Goal: Transaction & Acquisition: Obtain resource

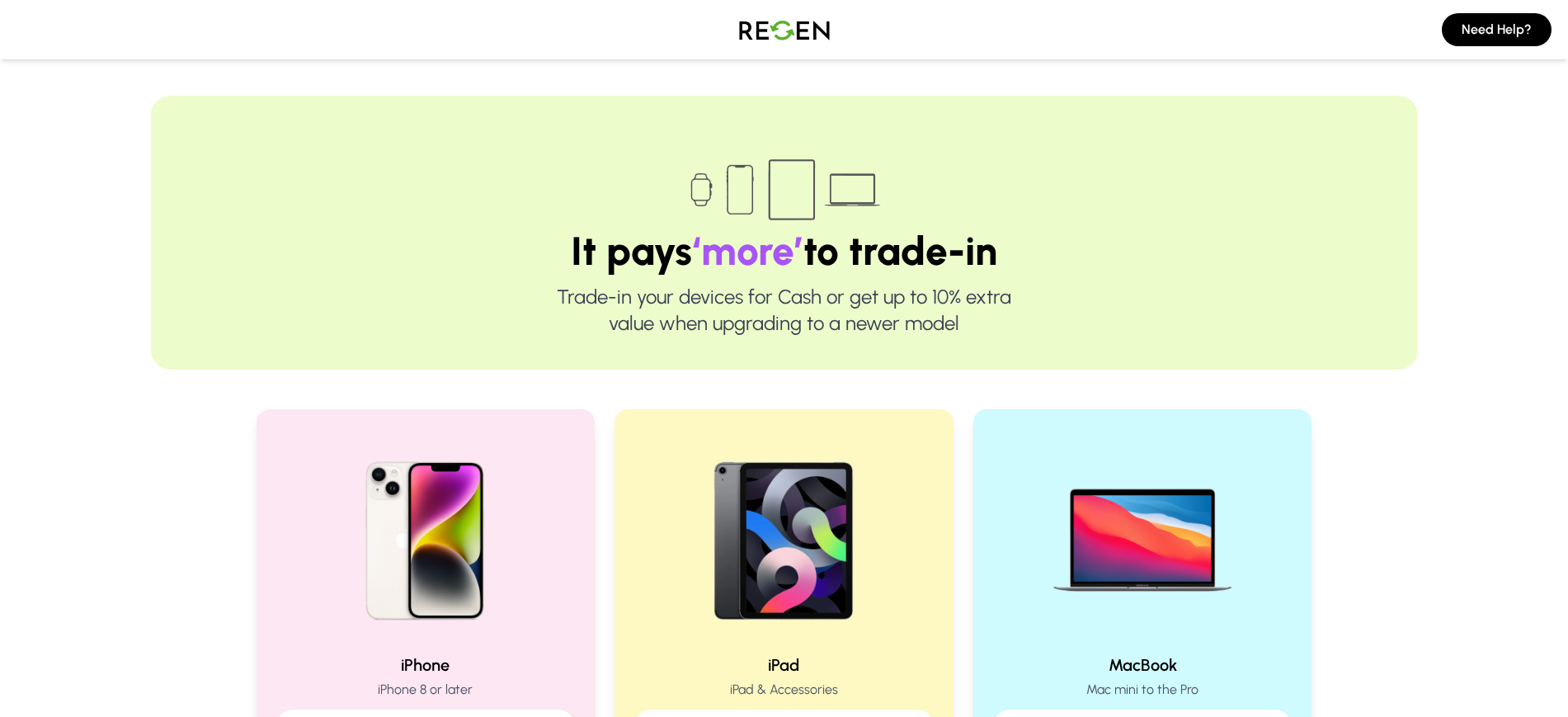
scroll to position [240, 0]
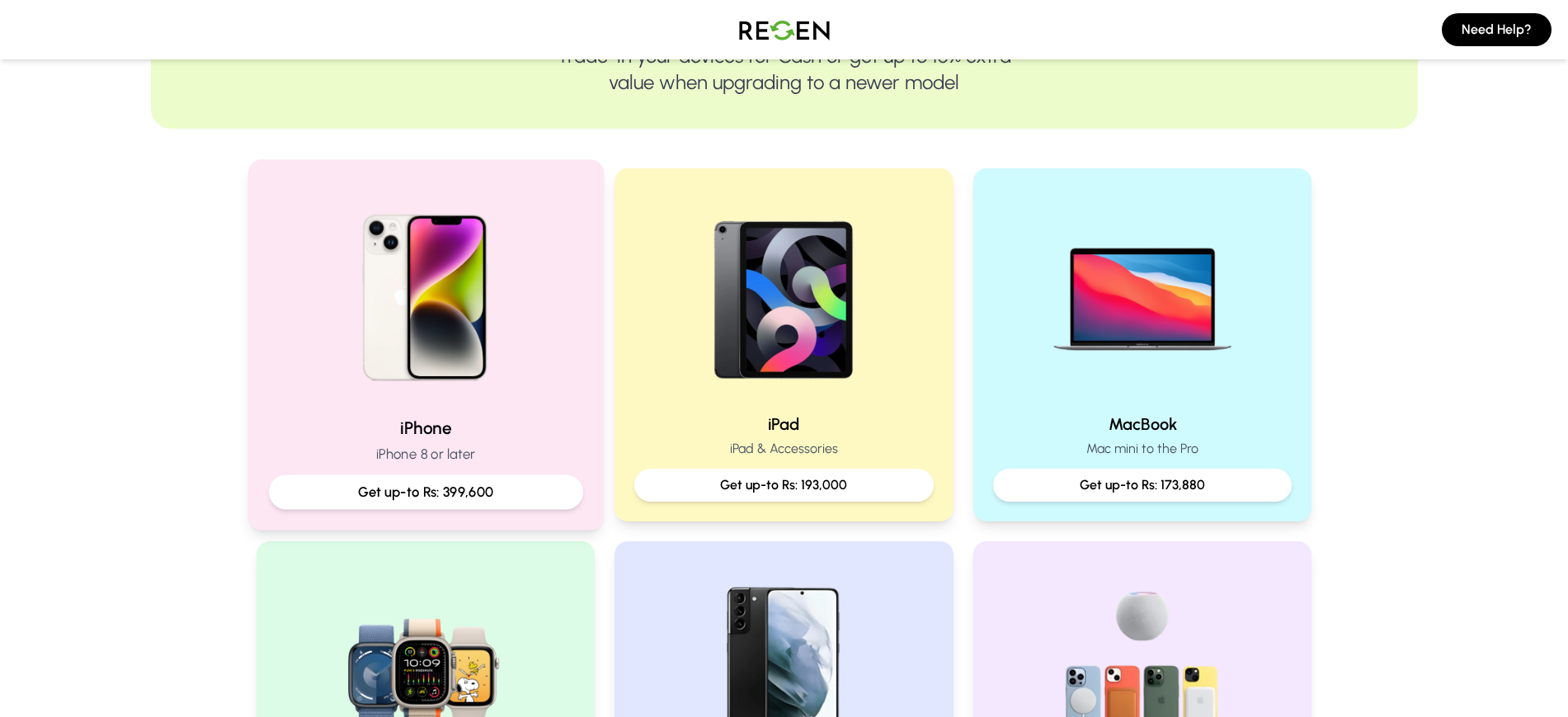
click at [454, 422] on h2 "iPhone" at bounding box center [425, 428] width 314 height 24
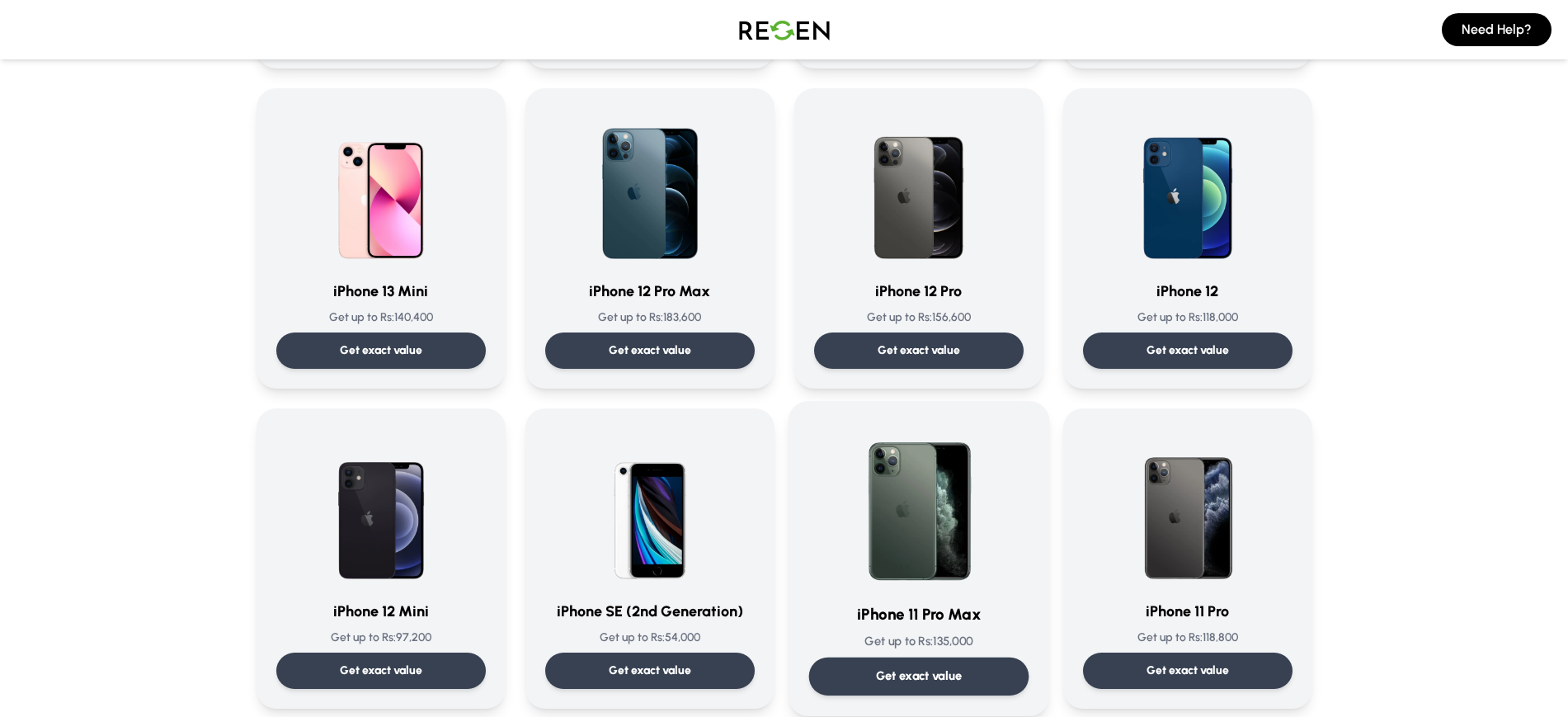
scroll to position [1065, 0]
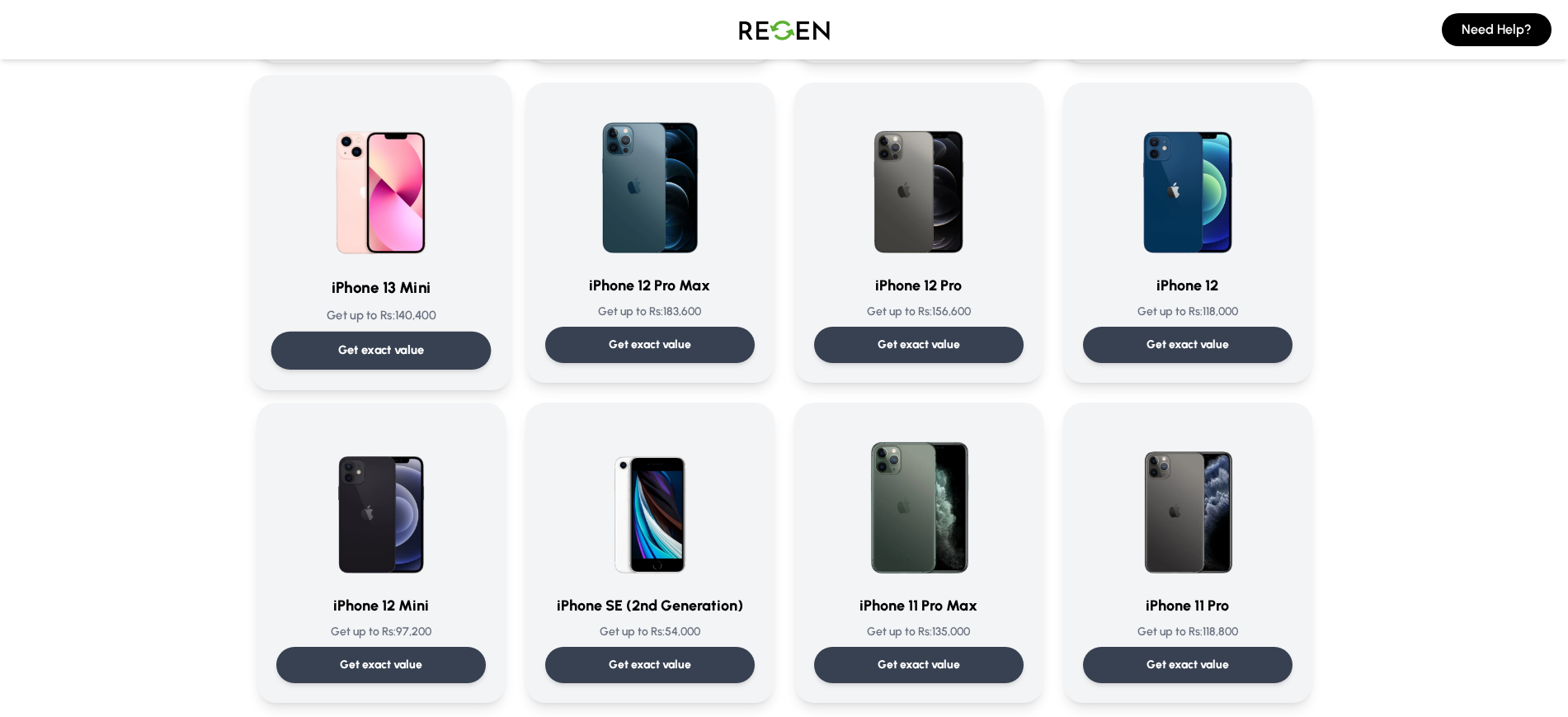
click at [411, 332] on div "Get exact value" at bounding box center [381, 351] width 221 height 38
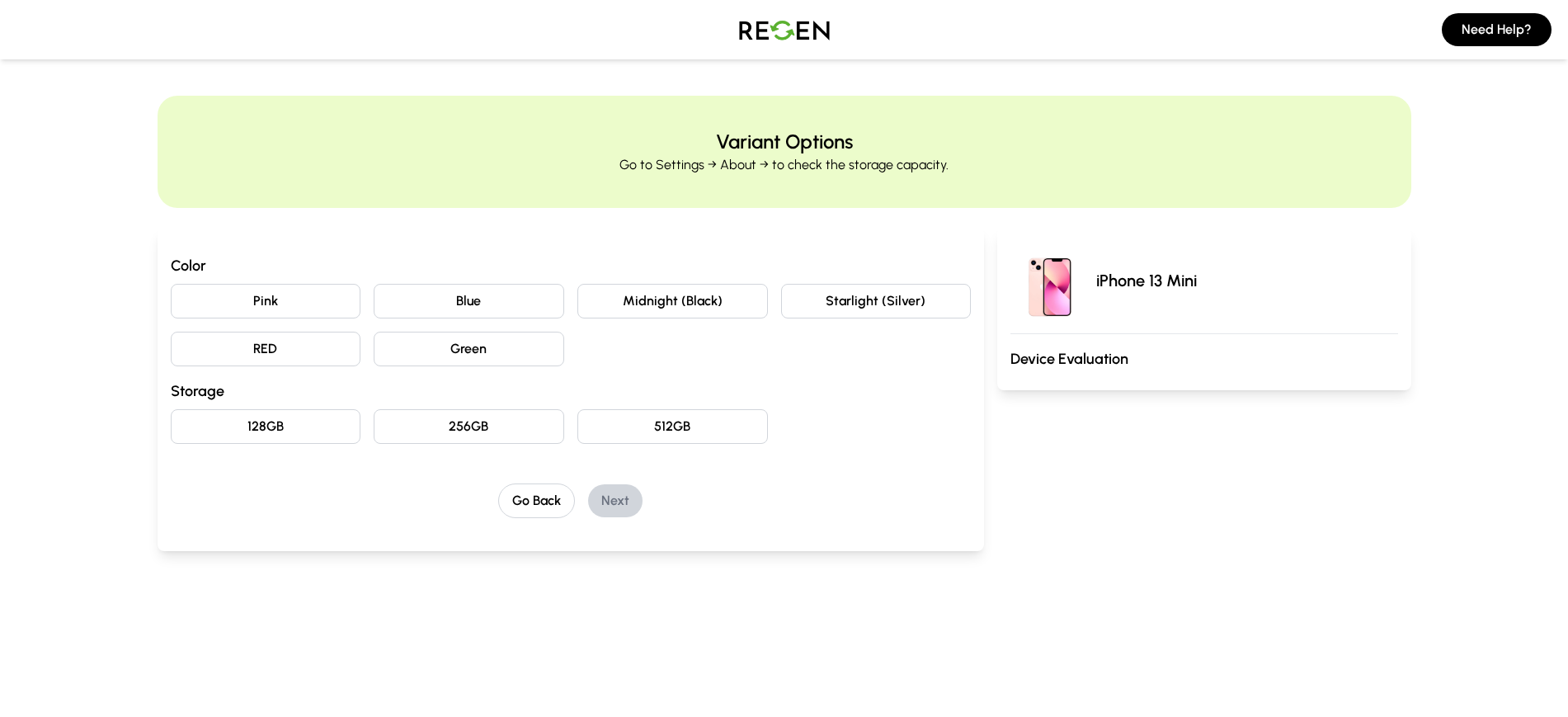
click at [664, 301] on button "Midnight (Black)" at bounding box center [672, 301] width 190 height 35
click at [335, 421] on button "128GB" at bounding box center [266, 426] width 190 height 35
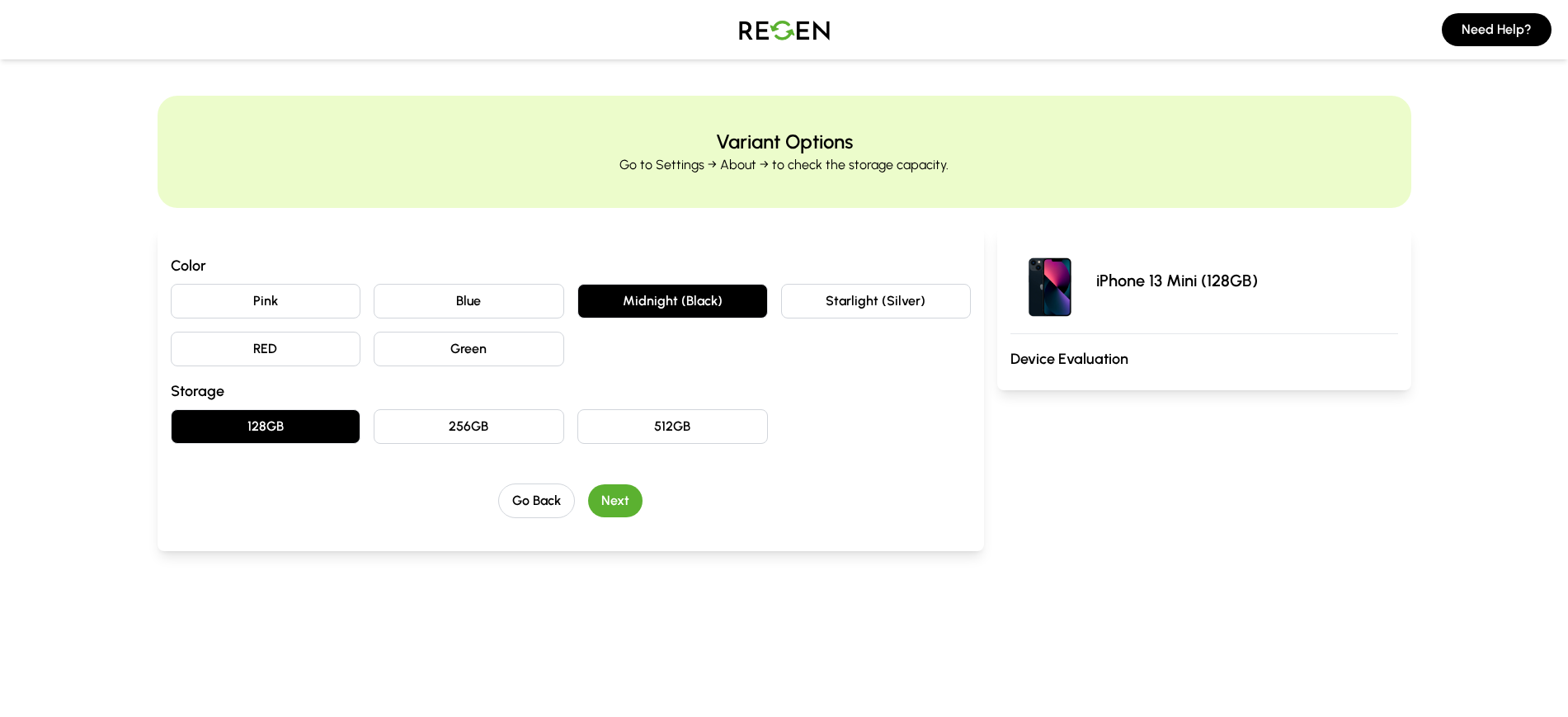
click at [635, 503] on button "Next" at bounding box center [615, 501] width 55 height 33
